Goal: Task Accomplishment & Management: Complete application form

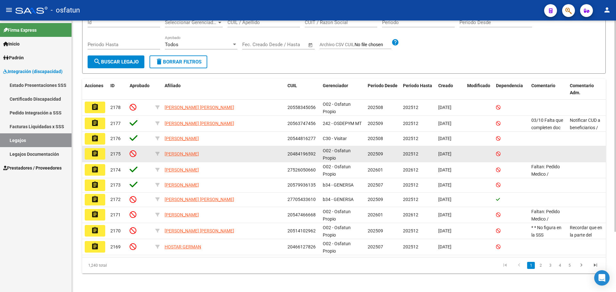
scroll to position [77, 0]
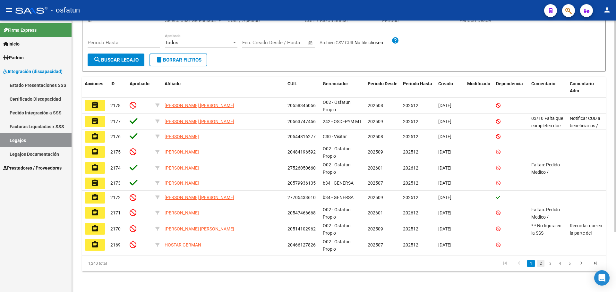
click at [541, 263] on link "2" at bounding box center [541, 263] width 8 height 7
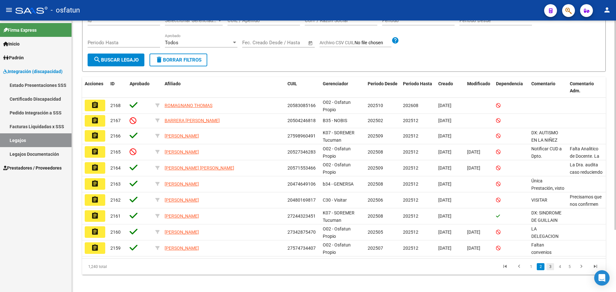
click at [552, 267] on link "3" at bounding box center [550, 266] width 8 height 7
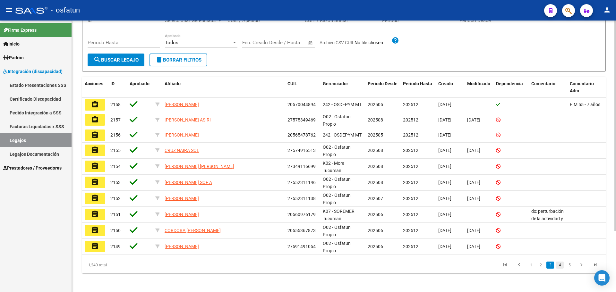
click at [561, 268] on link "4" at bounding box center [560, 265] width 8 height 7
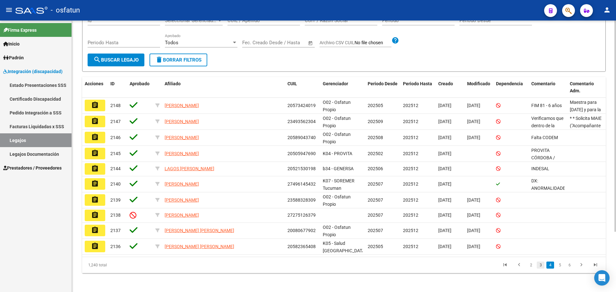
click at [542, 265] on link "3" at bounding box center [541, 265] width 8 height 7
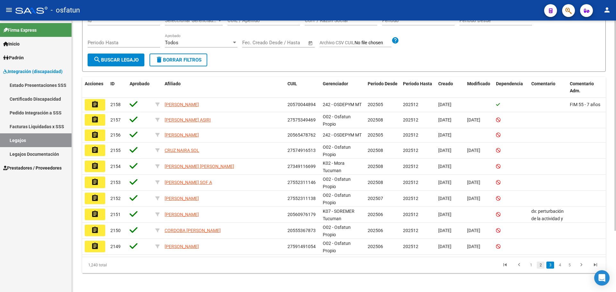
click at [538, 265] on link "2" at bounding box center [541, 265] width 8 height 7
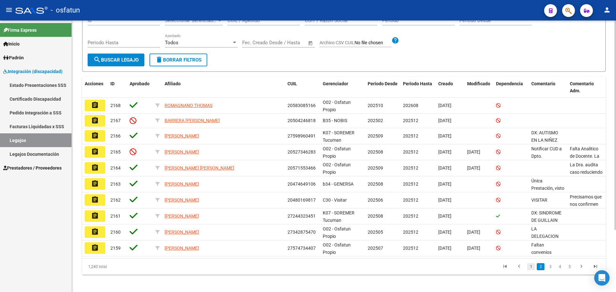
click at [530, 266] on link "1" at bounding box center [531, 266] width 8 height 7
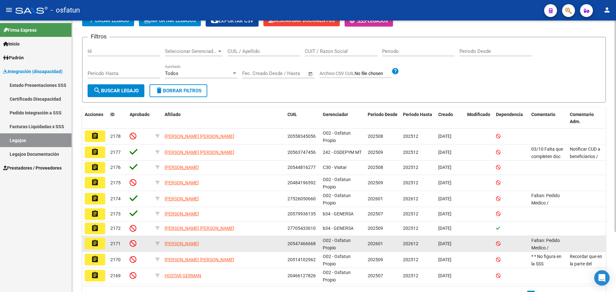
scroll to position [0, 0]
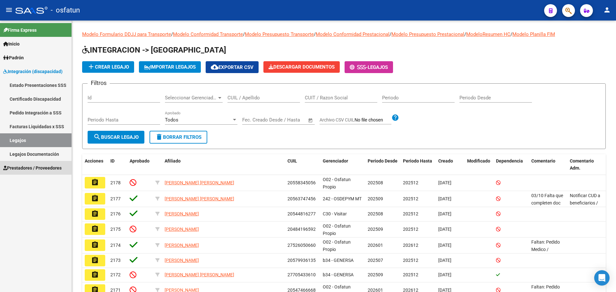
click at [38, 166] on span "Prestadores / Proveedores" at bounding box center [32, 168] width 58 height 7
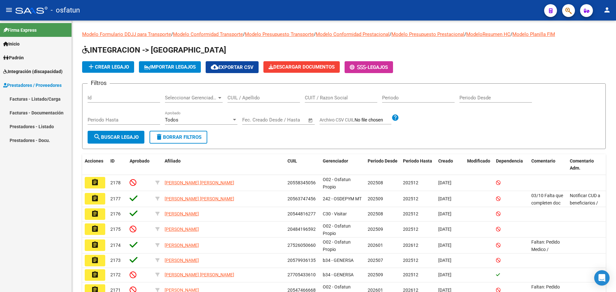
click at [38, 99] on link "Facturas - Listado/Carga" at bounding box center [36, 99] width 72 height 14
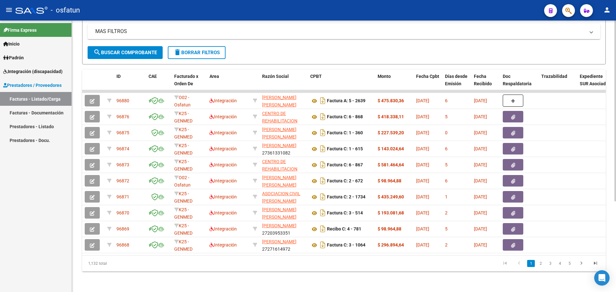
scroll to position [136, 0]
click at [541, 263] on link "2" at bounding box center [541, 263] width 8 height 7
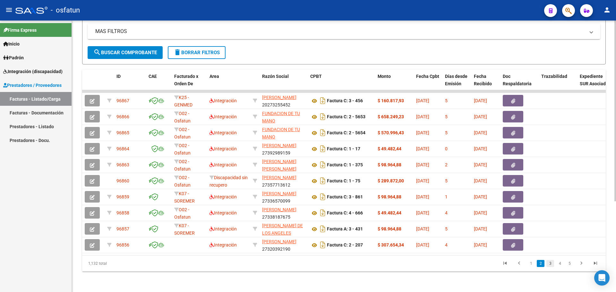
click at [551, 264] on link "3" at bounding box center [550, 263] width 8 height 7
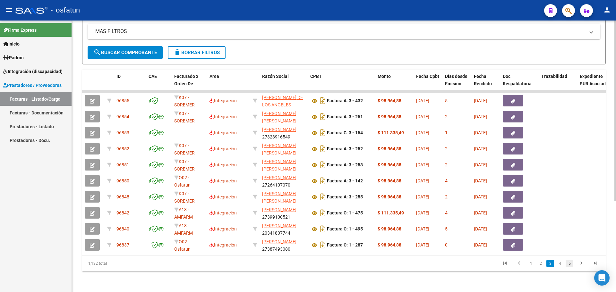
click at [570, 263] on link "5" at bounding box center [569, 263] width 8 height 7
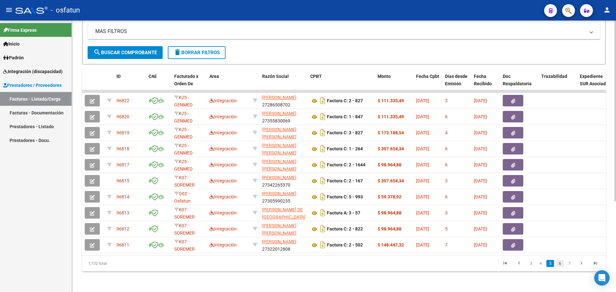
click at [562, 264] on link "6" at bounding box center [560, 263] width 8 height 7
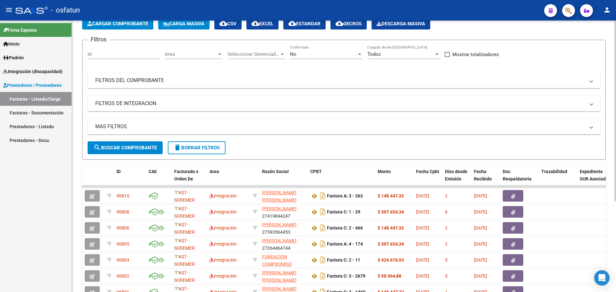
scroll to position [0, 0]
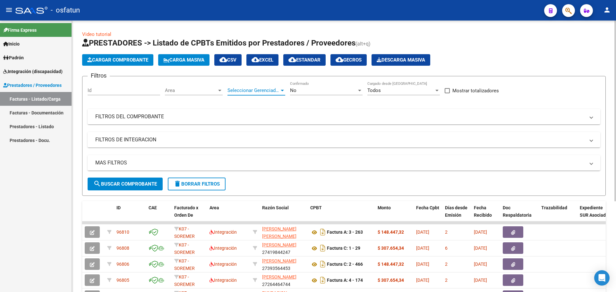
click at [259, 92] on span "Seleccionar Gerenciador" at bounding box center [253, 91] width 52 height 6
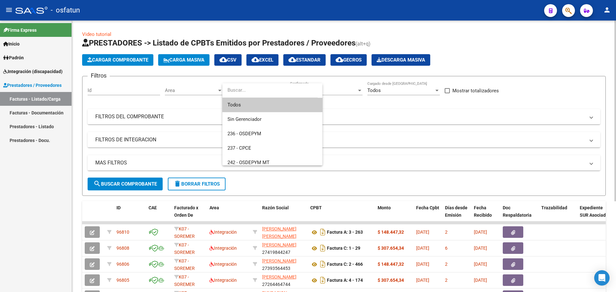
click at [259, 92] on input "dropdown search" at bounding box center [269, 90] width 95 height 14
click at [115, 91] on div at bounding box center [308, 146] width 616 height 292
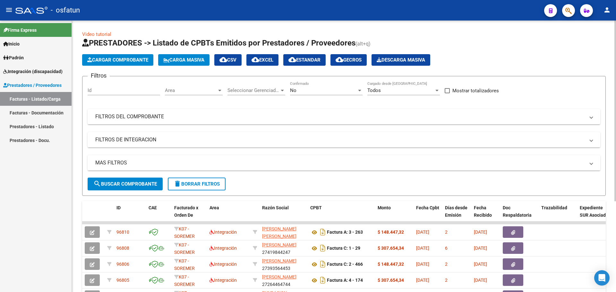
click at [115, 89] on input "Id" at bounding box center [124, 91] width 72 height 6
click at [180, 120] on mat-panel-title "FILTROS DEL COMPROBANTE" at bounding box center [339, 116] width 489 height 7
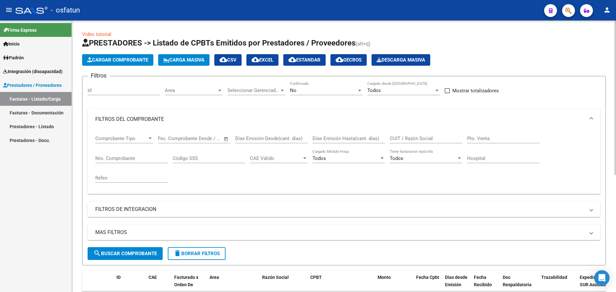
click at [136, 208] on mat-panel-title "FILTROS DE INTEGRACION" at bounding box center [339, 209] width 489 height 7
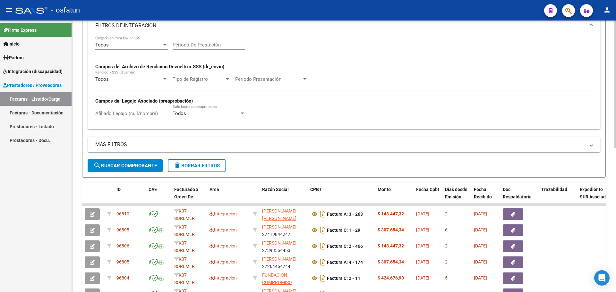
scroll to position [192, 0]
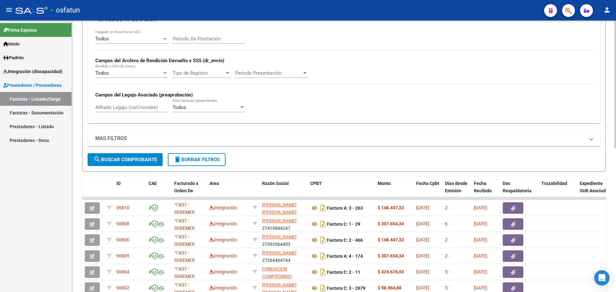
click at [140, 138] on mat-panel-title "MAS FILTROS" at bounding box center [339, 138] width 489 height 7
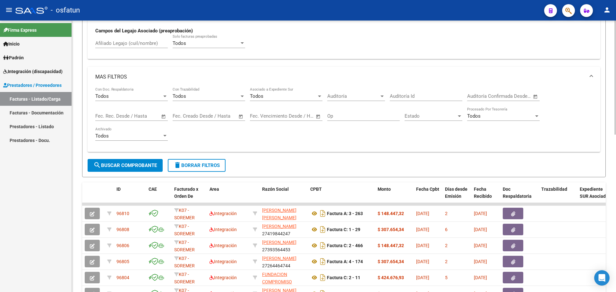
scroll to position [224, 0]
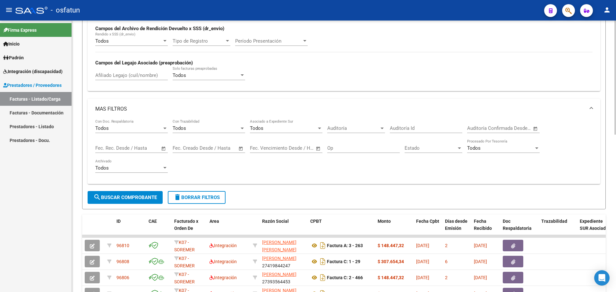
click at [130, 74] on input "Afiliado Legajo (cuil/nombre)" at bounding box center [131, 75] width 72 height 6
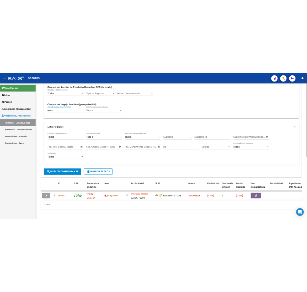
scroll to position [230, 0]
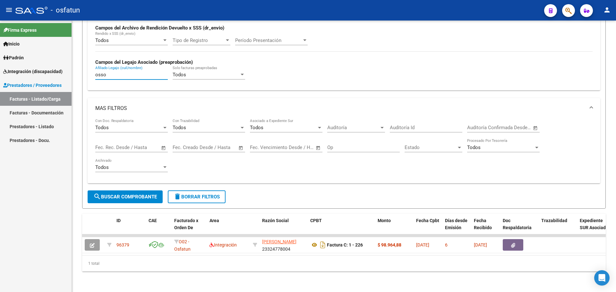
type input "osso"
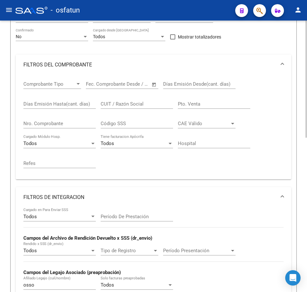
scroll to position [0, 0]
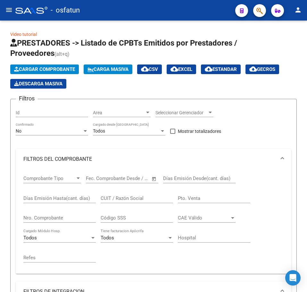
click at [8, 12] on mat-icon "menu" at bounding box center [9, 10] width 8 height 8
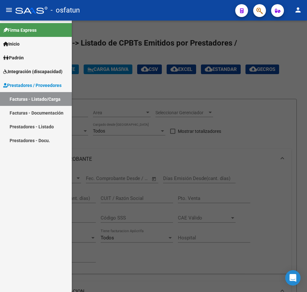
click at [34, 98] on link "Facturas - Listado/Carga" at bounding box center [36, 99] width 72 height 14
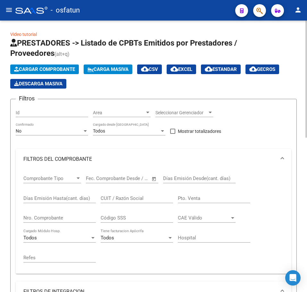
click at [43, 68] on span "Cargar Comprobante" at bounding box center [44, 69] width 61 height 6
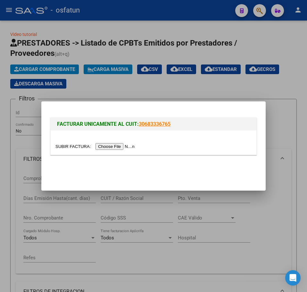
click at [134, 146] on input "file" at bounding box center [95, 146] width 81 height 7
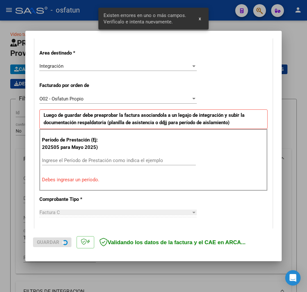
scroll to position [149, 0]
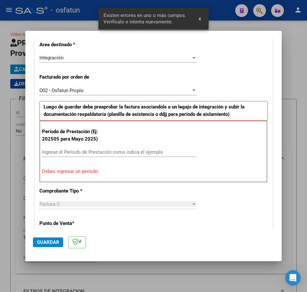
click at [80, 152] on input "Ingrese el Período de Prestación como indica el ejemplo" at bounding box center [119, 152] width 154 height 6
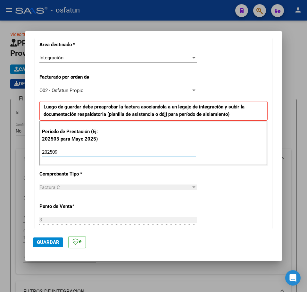
type input "202509"
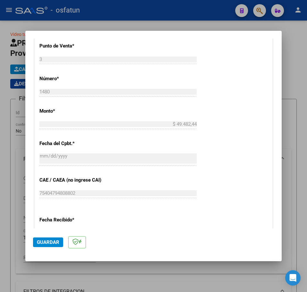
scroll to position [463, 0]
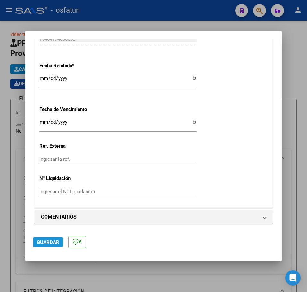
click at [44, 244] on span "Guardar" at bounding box center [48, 242] width 22 height 6
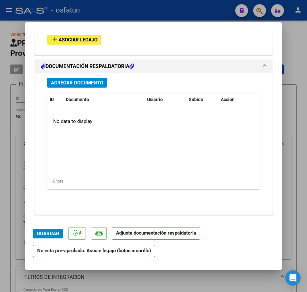
scroll to position [595, 0]
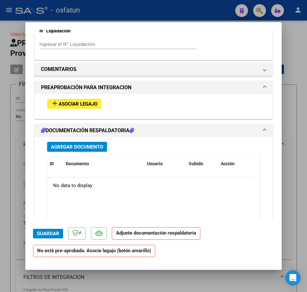
click at [80, 105] on span "Asociar Legajo" at bounding box center [78, 104] width 39 height 6
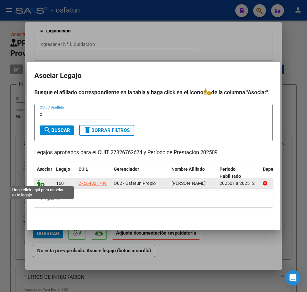
type input "o"
click at [43, 182] on icon at bounding box center [41, 183] width 8 height 7
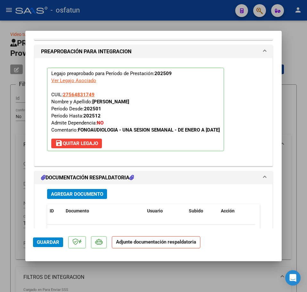
scroll to position [740, 0]
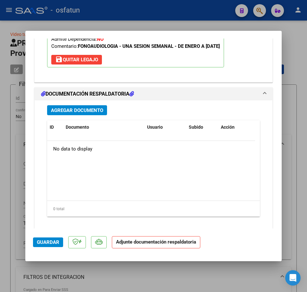
click at [91, 107] on span "Agregar Documento" at bounding box center [77, 110] width 52 height 6
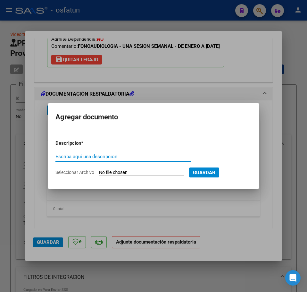
click at [93, 157] on input "Escriba aquí una descripcion" at bounding box center [122, 157] width 135 height 6
type input "Planilla de asistencia"
click at [121, 171] on input "Seleccionar Archivo" at bounding box center [141, 173] width 85 height 6
type input "C:\fakepath\planilla [PERSON_NAME] [DATE] [PERSON_NAME].pdf"
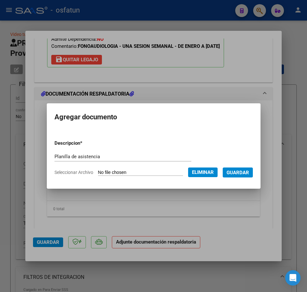
click at [241, 171] on span "Guardar" at bounding box center [238, 173] width 22 height 6
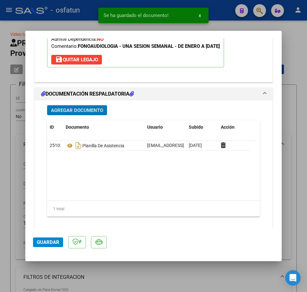
click at [42, 246] on button "Guardar" at bounding box center [48, 242] width 30 height 10
click at [298, 46] on div at bounding box center [153, 146] width 307 height 292
type input "$ 0,00"
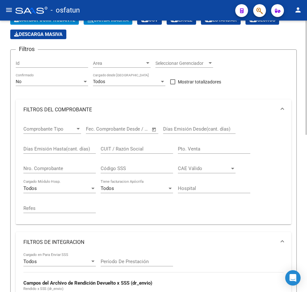
scroll to position [0, 0]
